Goal: Check status: Check status

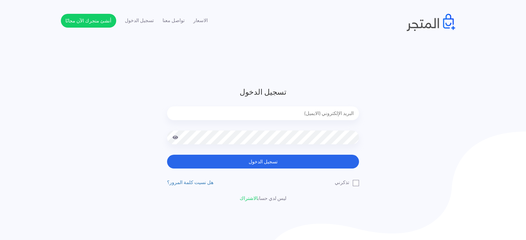
click at [245, 110] on input "email" at bounding box center [263, 114] width 192 height 14
type input "[EMAIL_ADDRESS][DOMAIN_NAME]"
click at [167, 155] on button "تسجيل الدخول" at bounding box center [263, 162] width 192 height 14
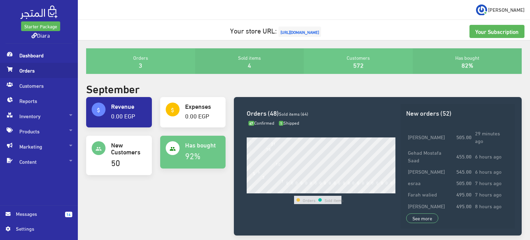
click at [35, 66] on span "Orders" at bounding box center [39, 70] width 67 height 15
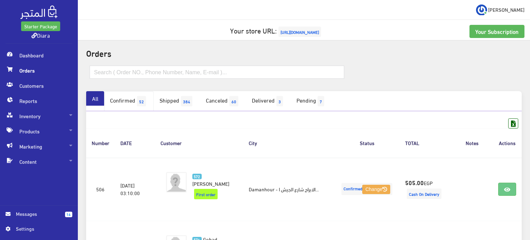
click at [139, 101] on link "Confirmed 52" at bounding box center [128, 101] width 49 height 20
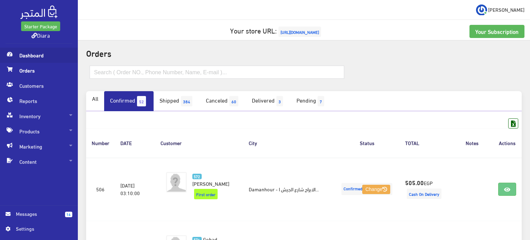
click at [39, 56] on span "Dashboard" at bounding box center [39, 55] width 67 height 15
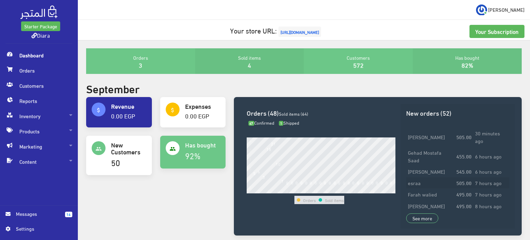
scroll to position [69, 0]
